Goal: Obtain resource: Obtain resource

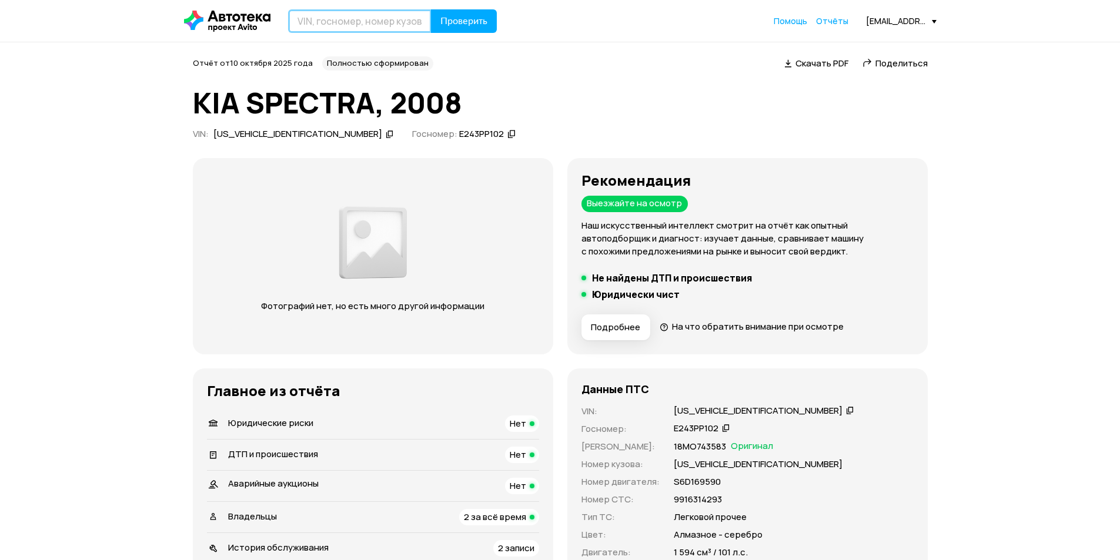
click at [367, 25] on input "text" at bounding box center [359, 21] width 143 height 24
paste input "TMBJC4NE3E0161148"
type input "TMBJC4NE3E0161148"
click at [443, 22] on span "Проверить" at bounding box center [463, 20] width 47 height 9
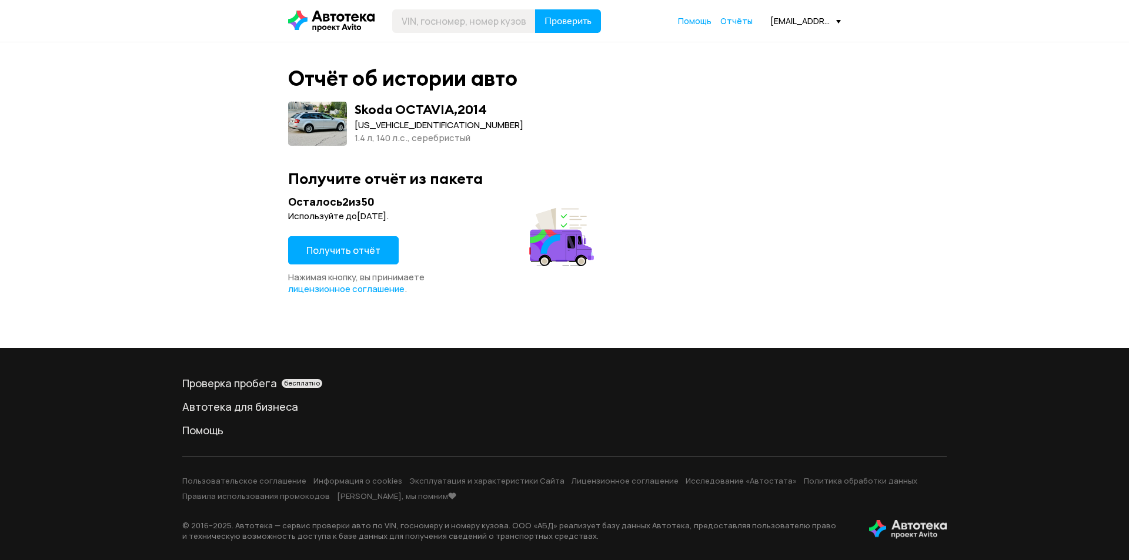
click at [338, 255] on span "Получить отчёт" at bounding box center [343, 250] width 74 height 13
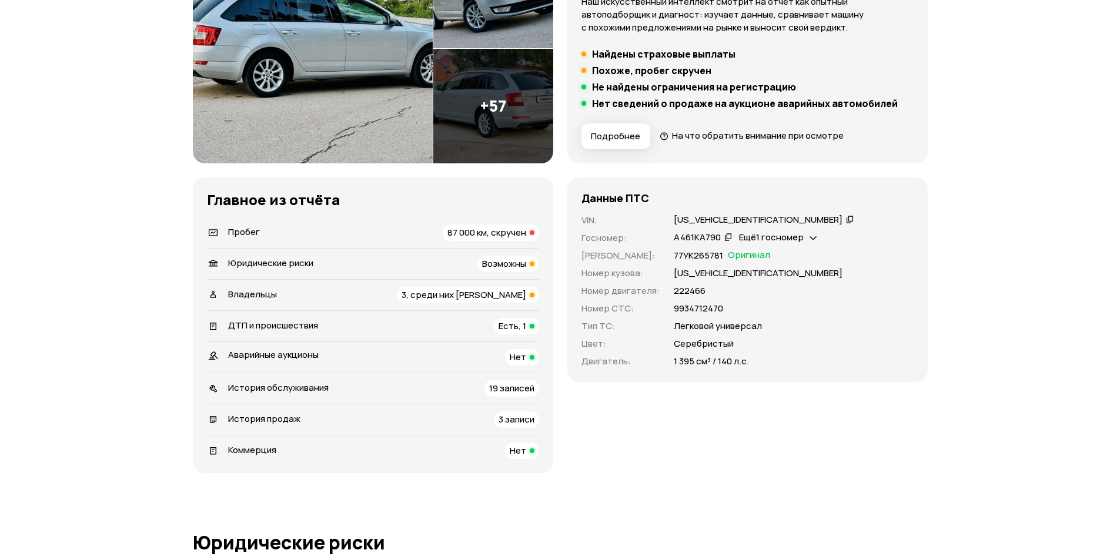
scroll to position [235, 0]
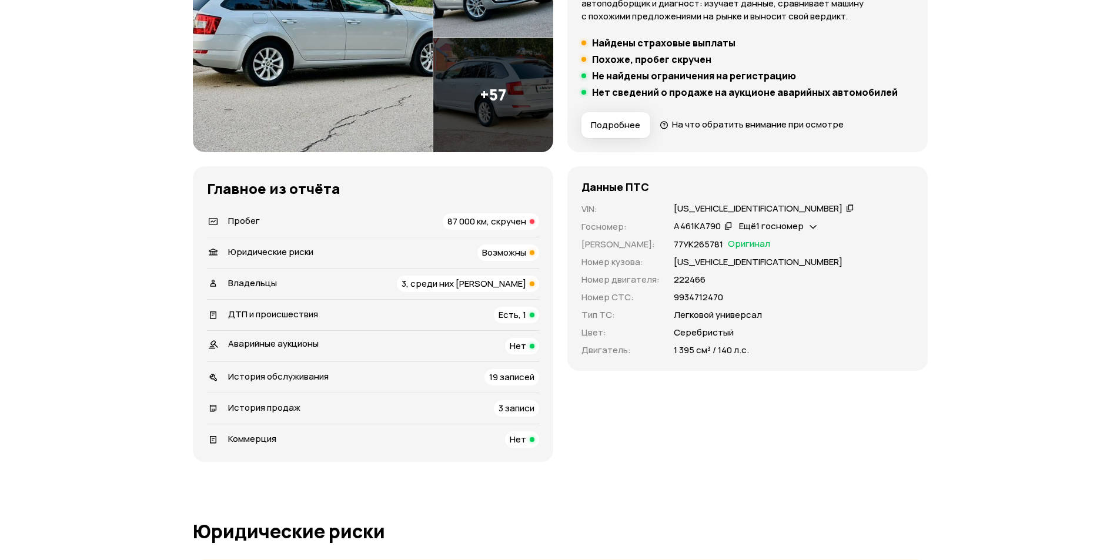
click at [443, 213] on div "Пробег 87 000 км, скручен" at bounding box center [373, 221] width 332 height 16
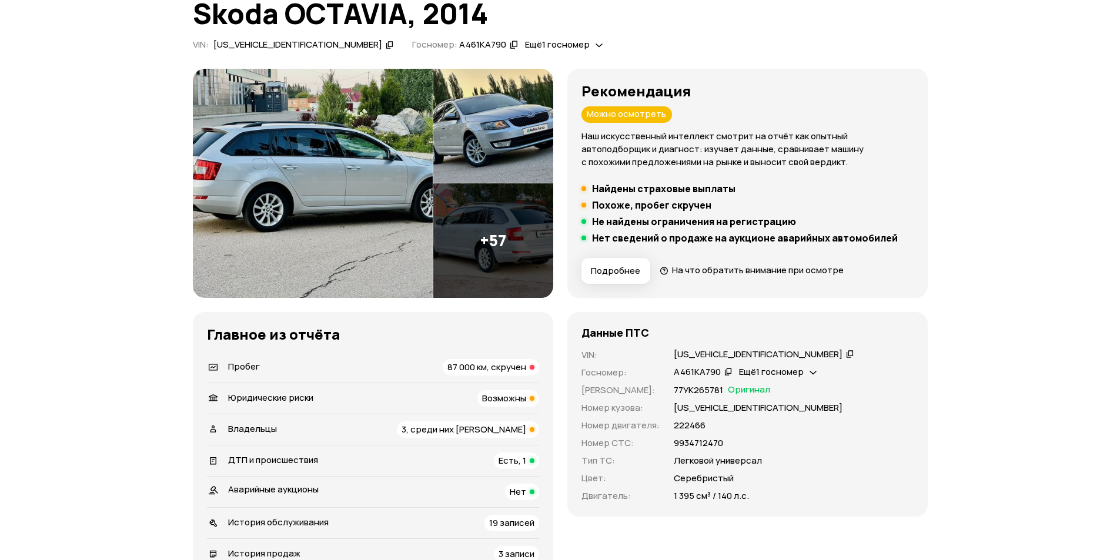
scroll to position [0, 0]
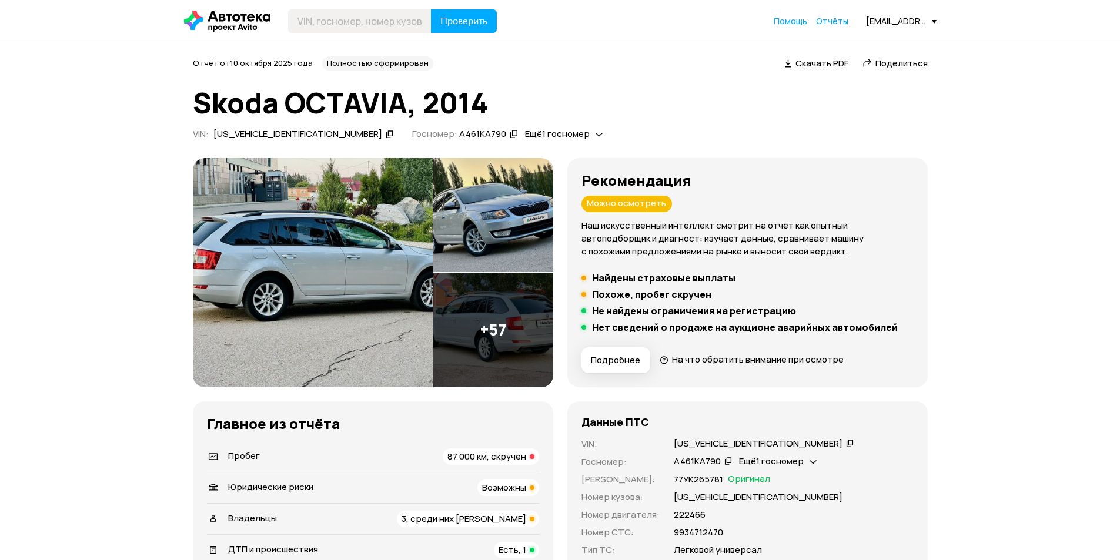
click at [824, 69] on span "Скачать PDF" at bounding box center [822, 63] width 53 height 12
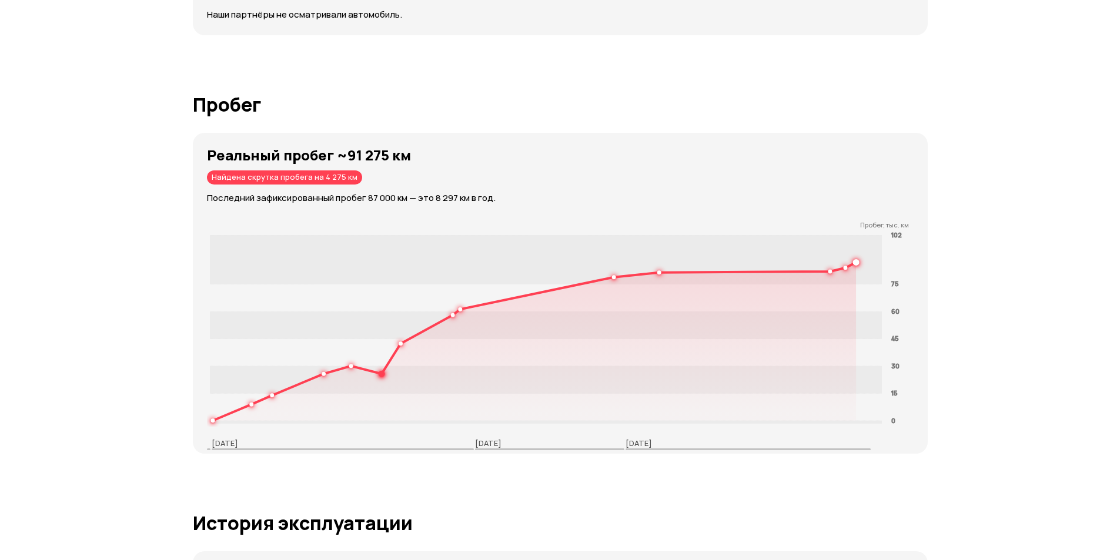
scroll to position [1823, 0]
